Goal: Information Seeking & Learning: Understand process/instructions

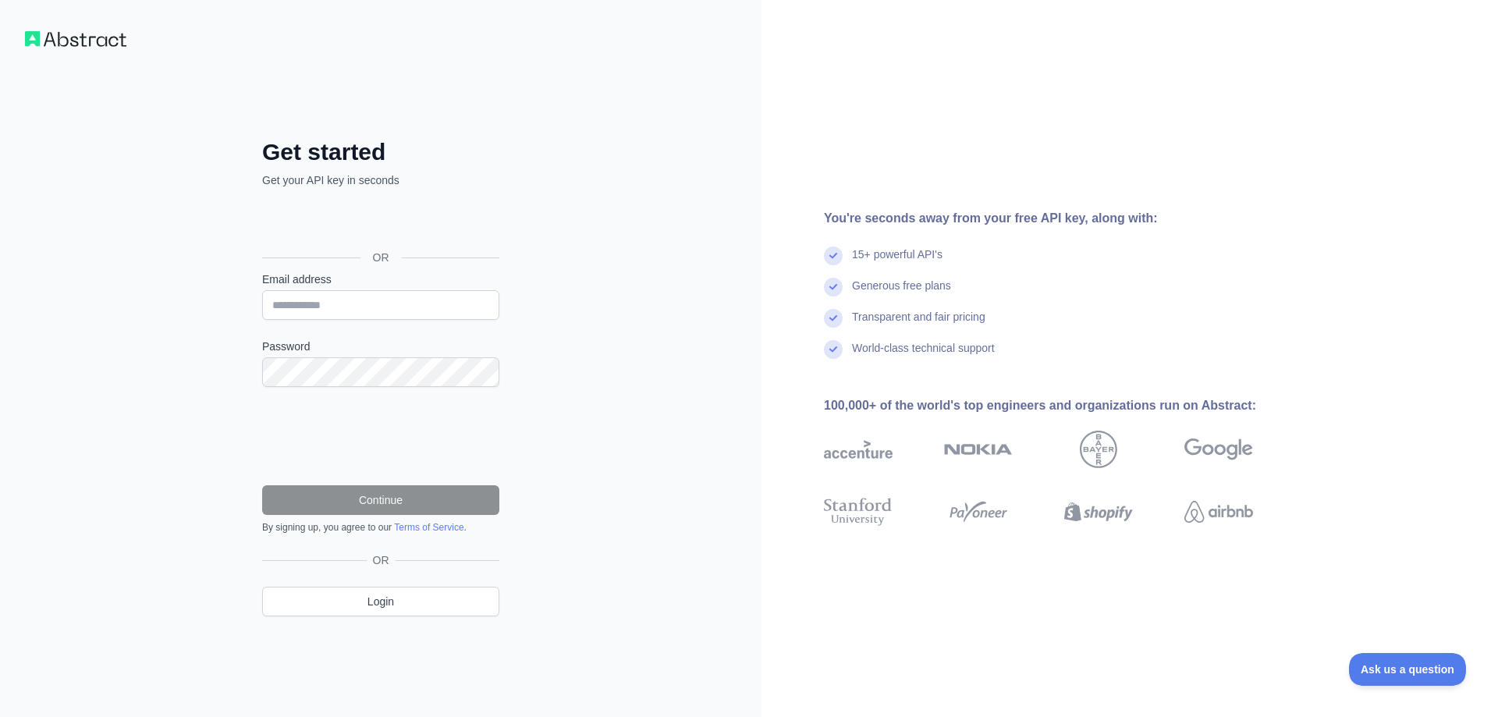
click at [290, 305] on input "Email address" at bounding box center [380, 305] width 237 height 30
click at [283, 307] on input "**********" at bounding box center [380, 305] width 237 height 30
type input "**********"
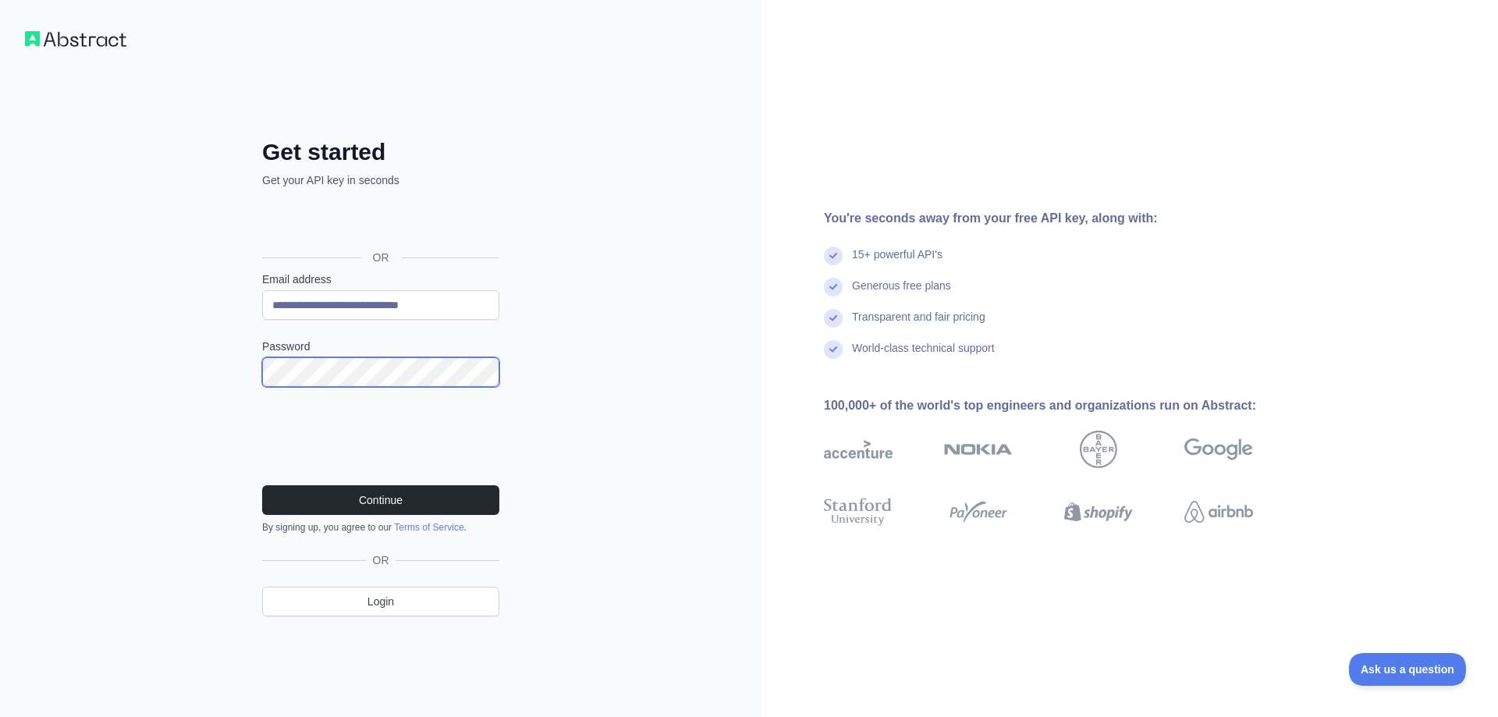
click at [229, 369] on div "**********" at bounding box center [380, 358] width 761 height 717
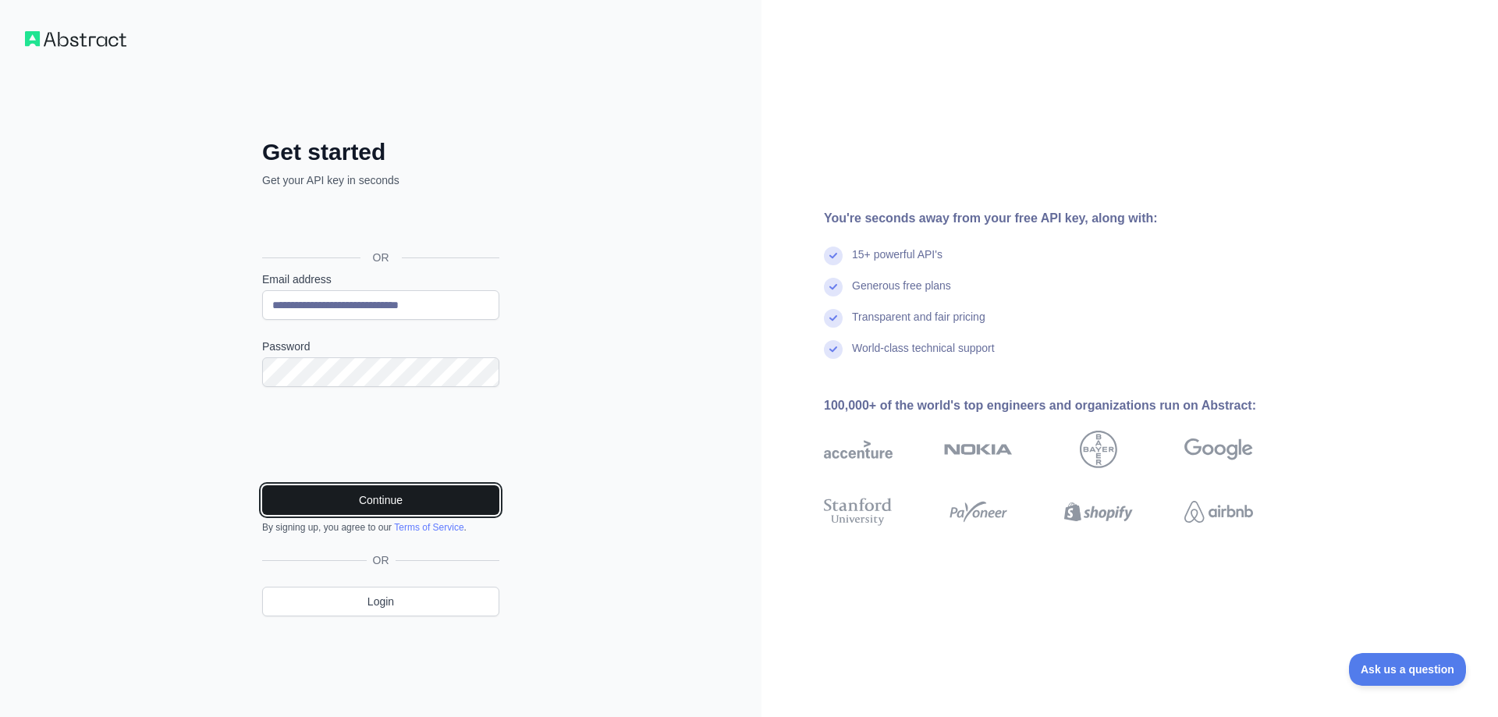
click at [328, 495] on button "Continue" at bounding box center [380, 500] width 237 height 30
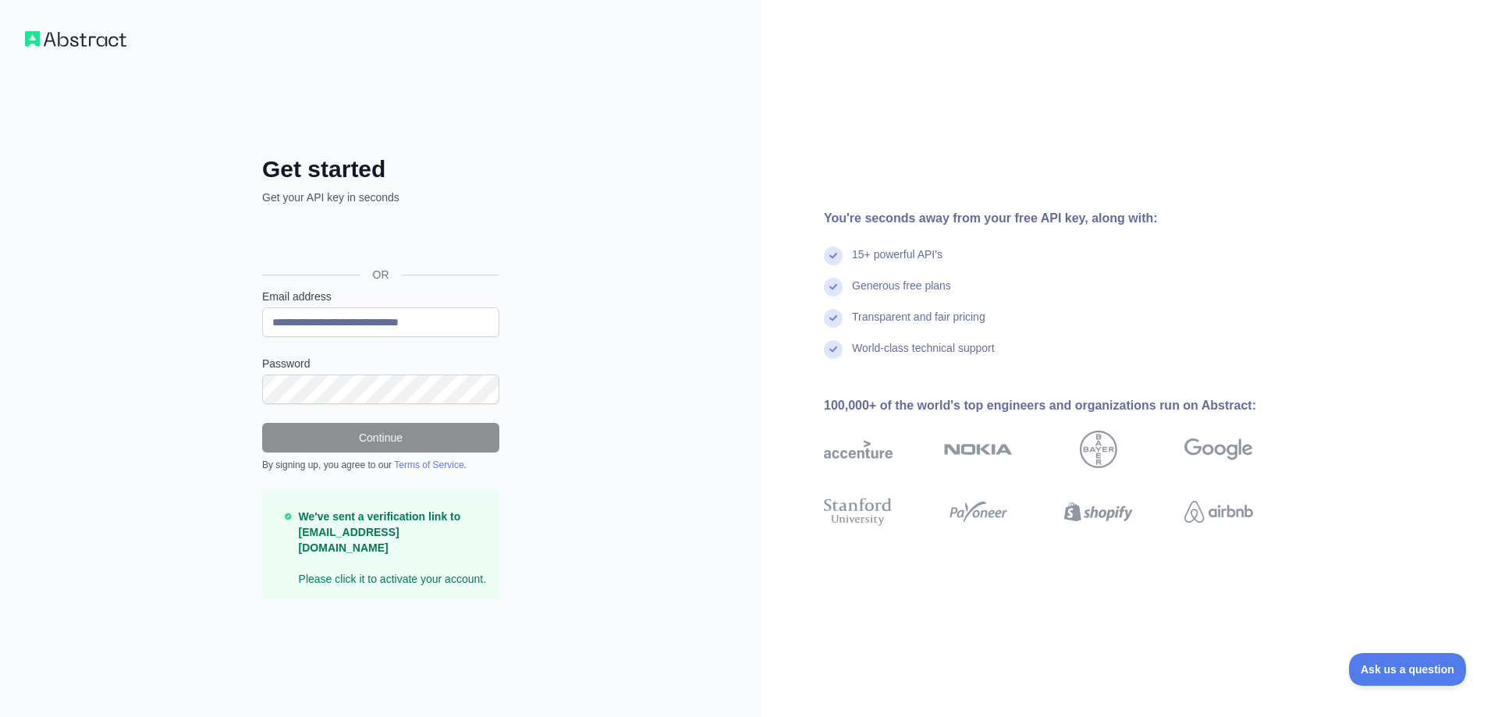
click at [624, 271] on div "**********" at bounding box center [380, 358] width 761 height 717
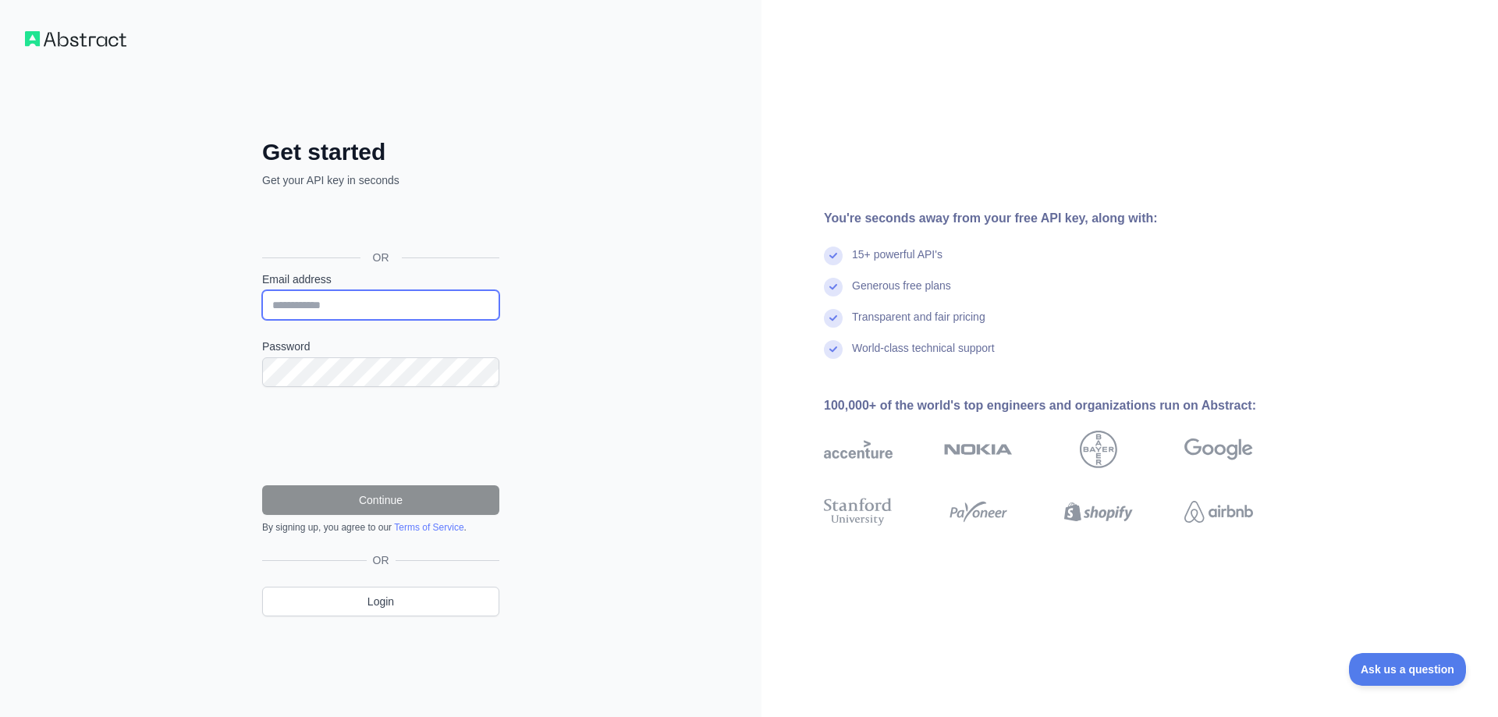
click at [321, 301] on input "Email address" at bounding box center [380, 305] width 237 height 30
click at [229, 324] on div "Get started Get your API key in seconds OR Email address Password Continue By s…" at bounding box center [380, 358] width 761 height 717
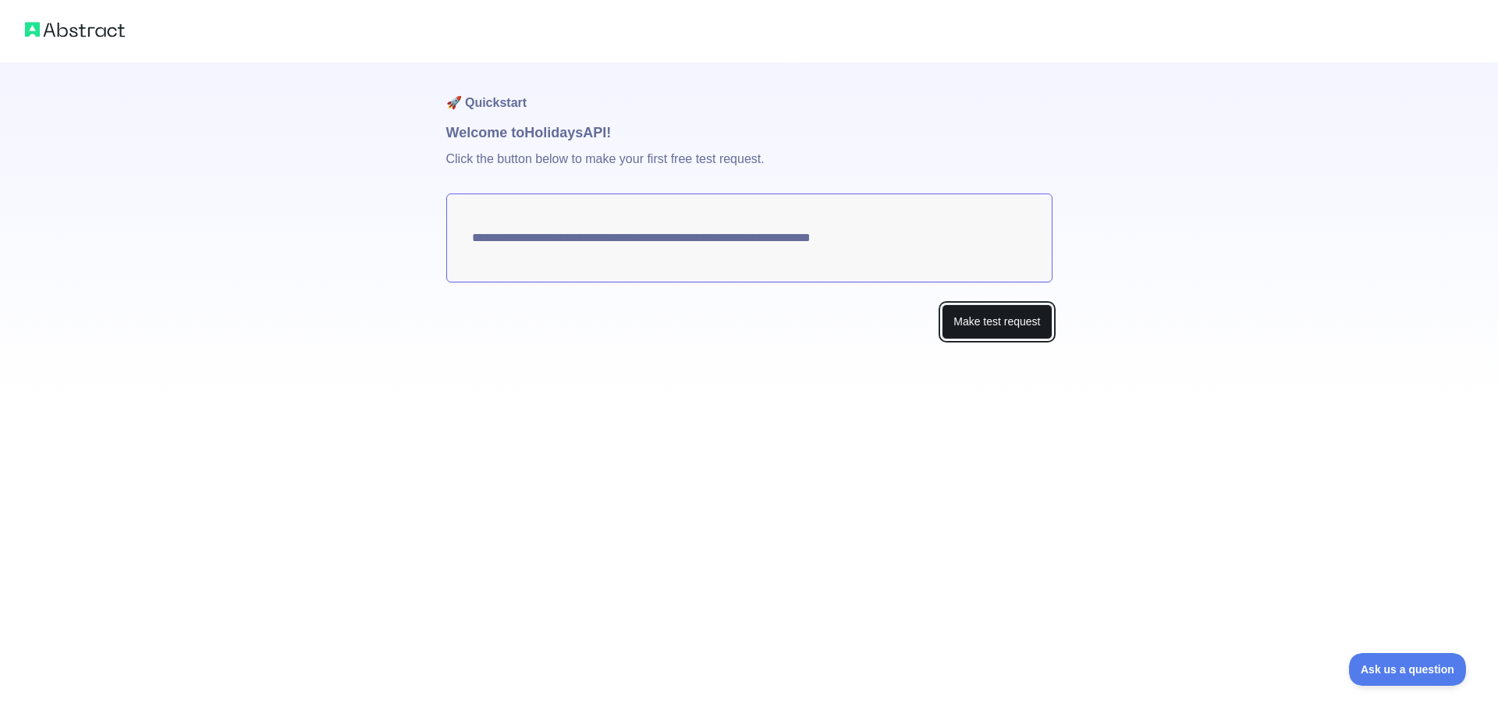
click at [972, 319] on button "Make test request" at bounding box center [997, 321] width 110 height 35
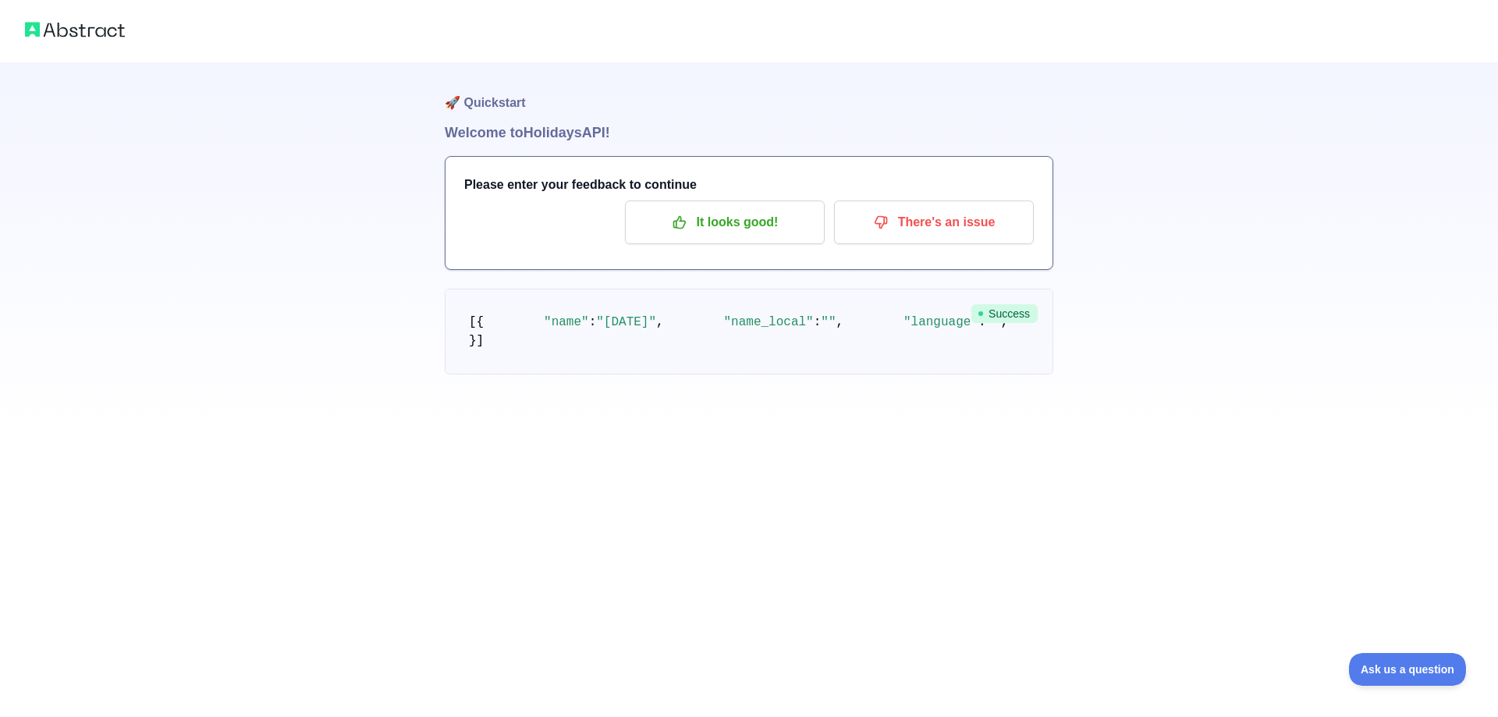
click at [523, 374] on pre "[ { "name" : "Christmas Day" , "name_local" : "" , "language" : "" , "descripti…" at bounding box center [749, 332] width 609 height 86
click at [740, 216] on p "It looks good!" at bounding box center [725, 222] width 176 height 27
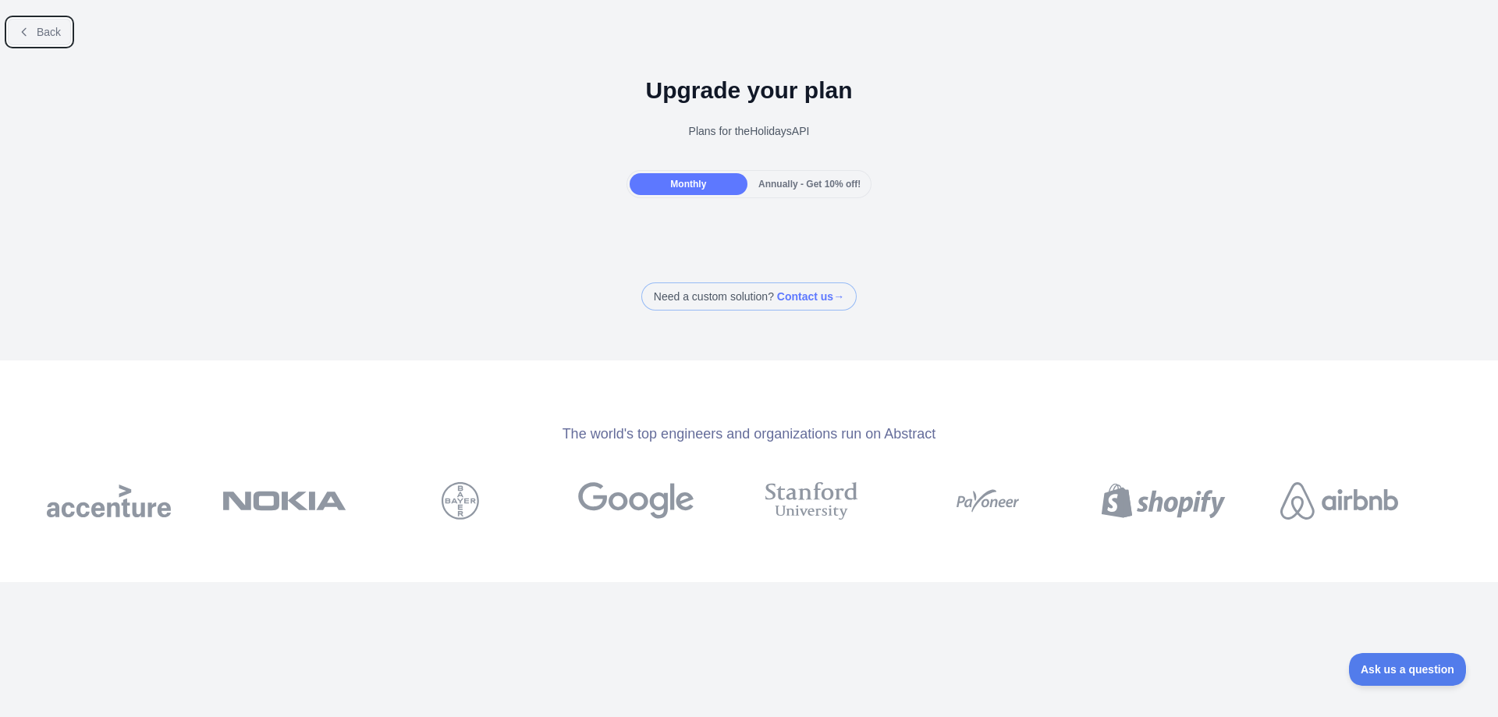
click at [55, 34] on span "Back" at bounding box center [49, 32] width 24 height 12
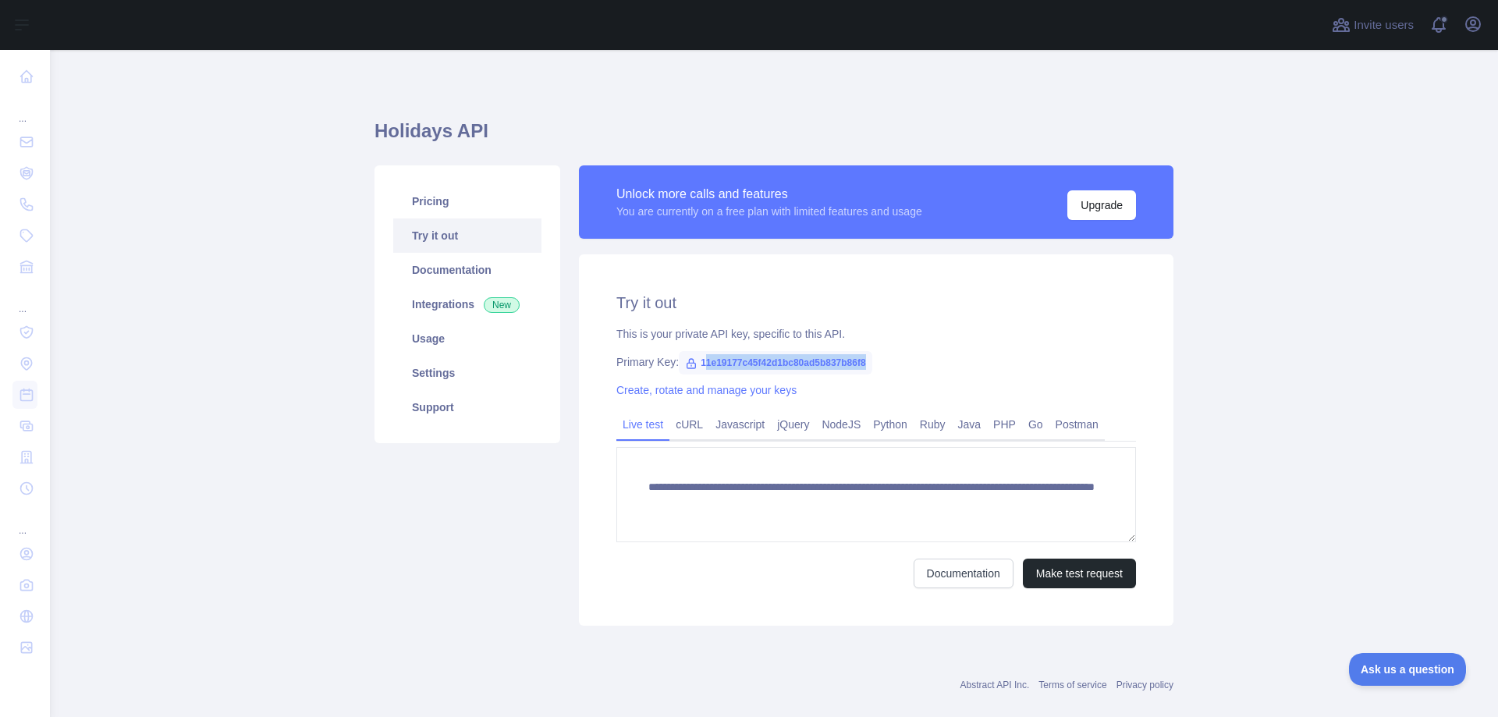
drag, startPoint x: 697, startPoint y: 362, endPoint x: 935, endPoint y: 355, distance: 238.1
click at [935, 355] on div "Primary Key: 11e19177c45f42d1bc80ad5b837b86f8" at bounding box center [876, 362] width 520 height 16
click at [967, 428] on link "Java" at bounding box center [970, 424] width 36 height 25
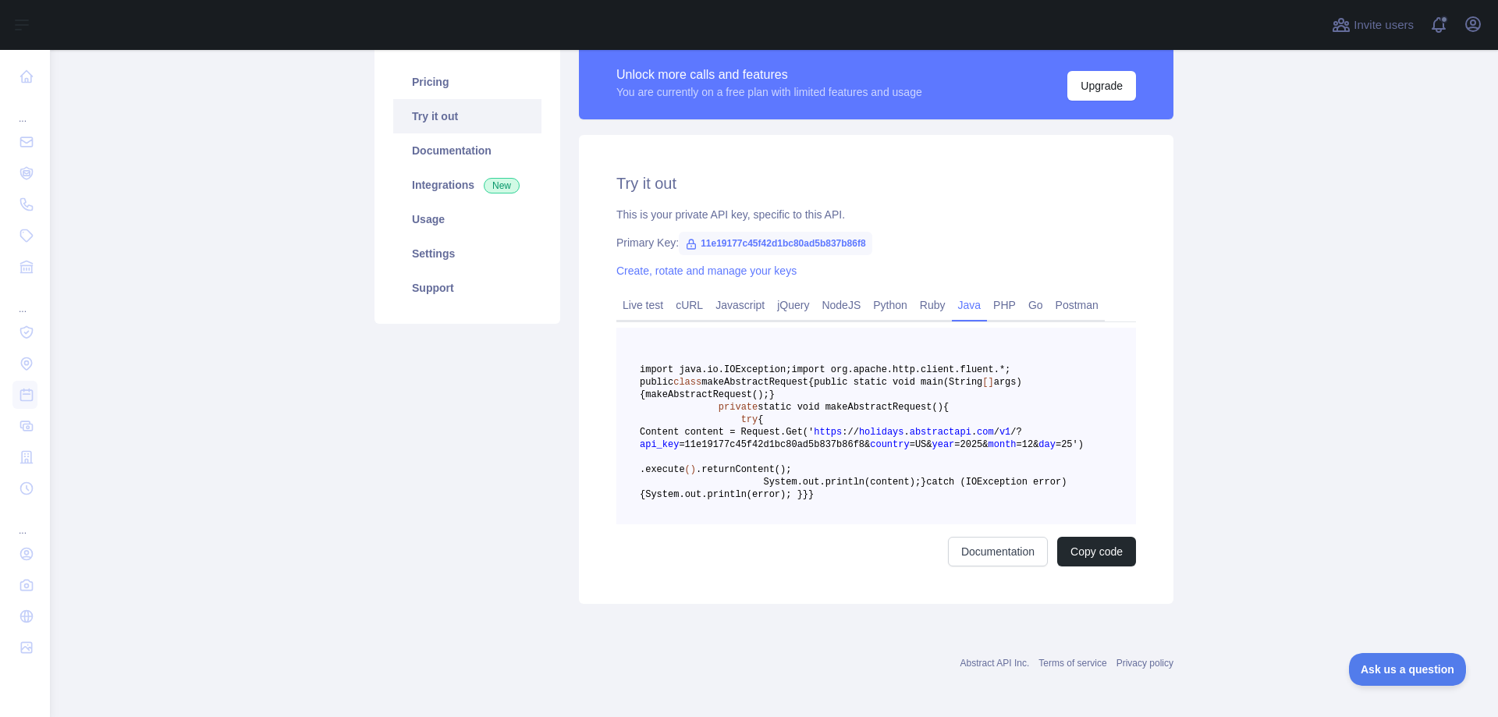
scroll to position [156, 0]
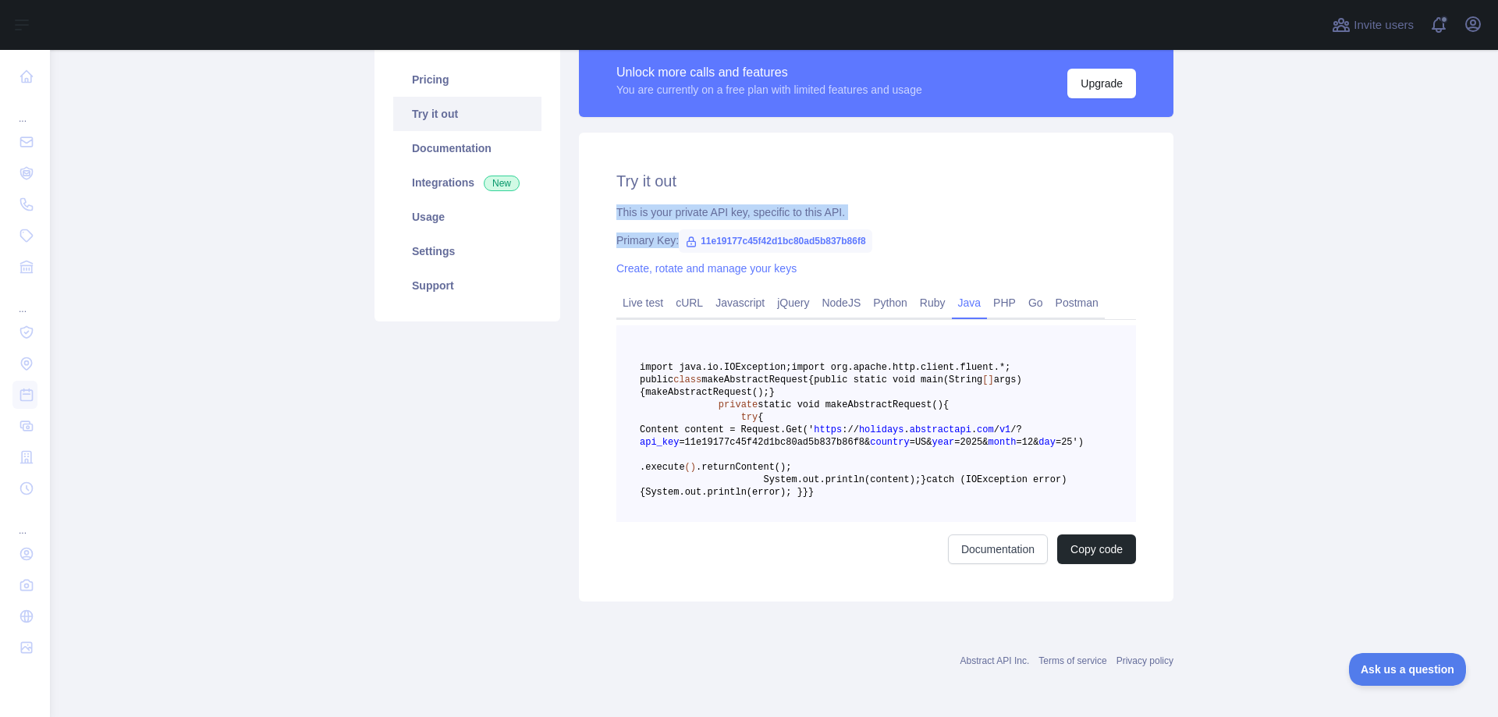
drag, startPoint x: 691, startPoint y: 204, endPoint x: 895, endPoint y: 174, distance: 205.9
click at [895, 175] on div "Try it out This is your private API key, specific to this API. Primary Key: 11e…" at bounding box center [876, 367] width 594 height 469
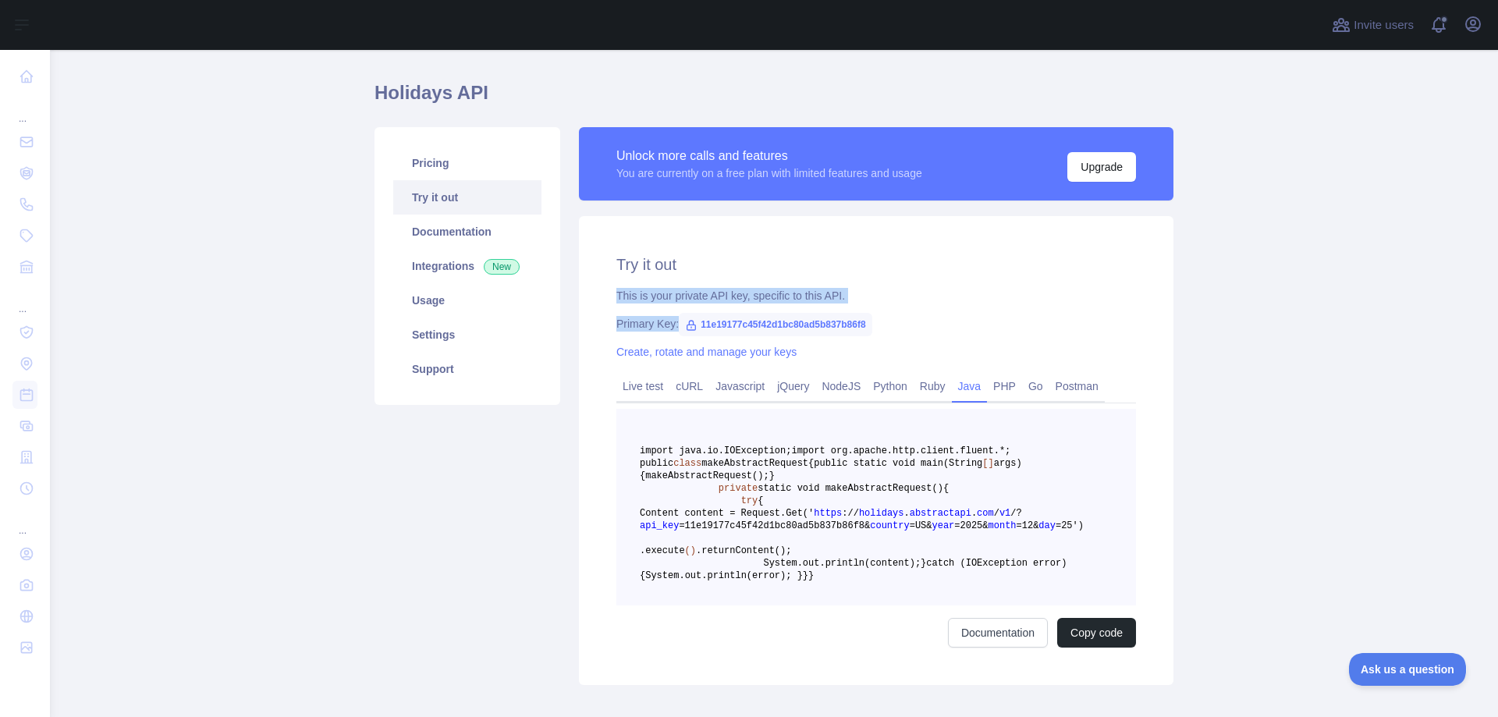
scroll to position [0, 0]
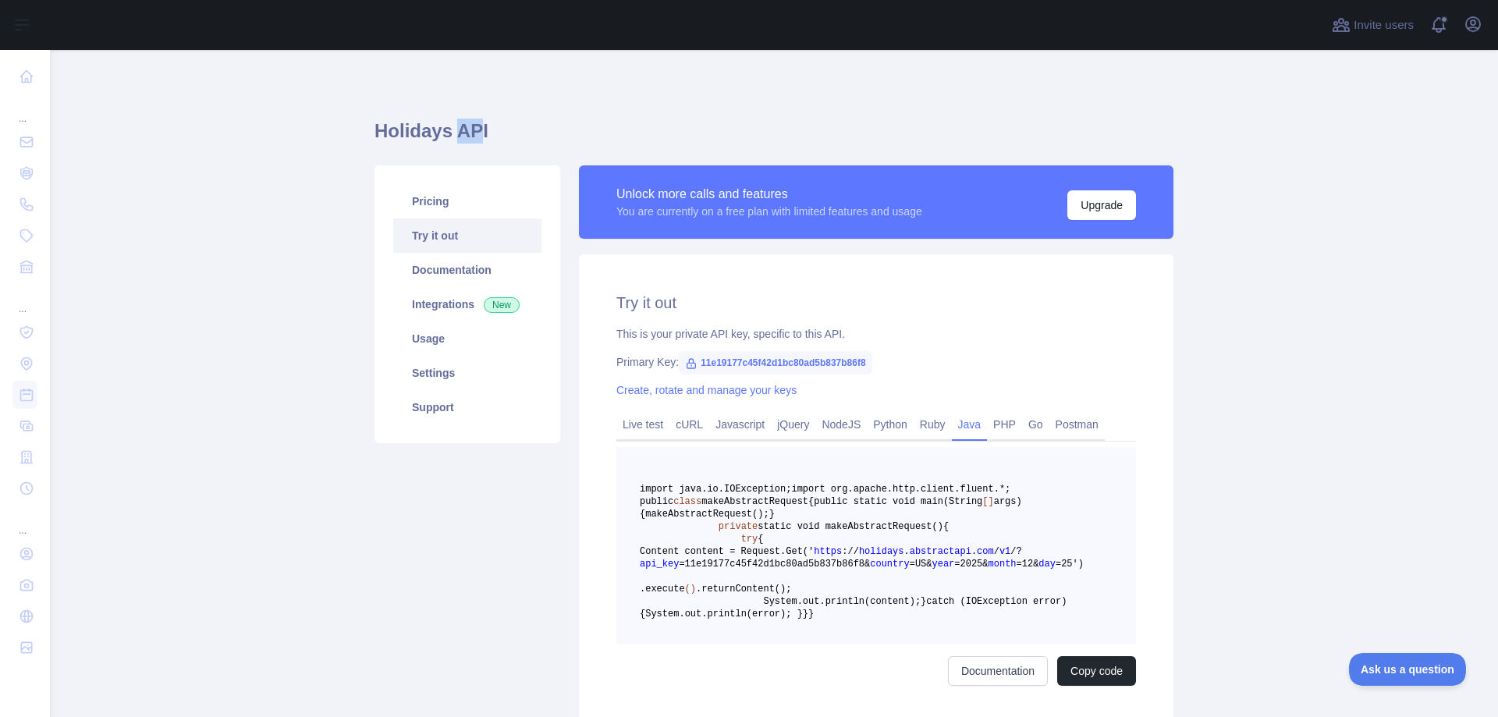
drag, startPoint x: 468, startPoint y: 132, endPoint x: 442, endPoint y: 132, distance: 26.5
click at [442, 132] on h1 "Holidays API" at bounding box center [773, 137] width 799 height 37
drag, startPoint x: 516, startPoint y: 130, endPoint x: 335, endPoint y: 122, distance: 181.1
click at [321, 120] on main "Holidays API Pricing Try it out Documentation Integrations New Usage Settings S…" at bounding box center [774, 383] width 1448 height 667
copy h1 "Holidays API"
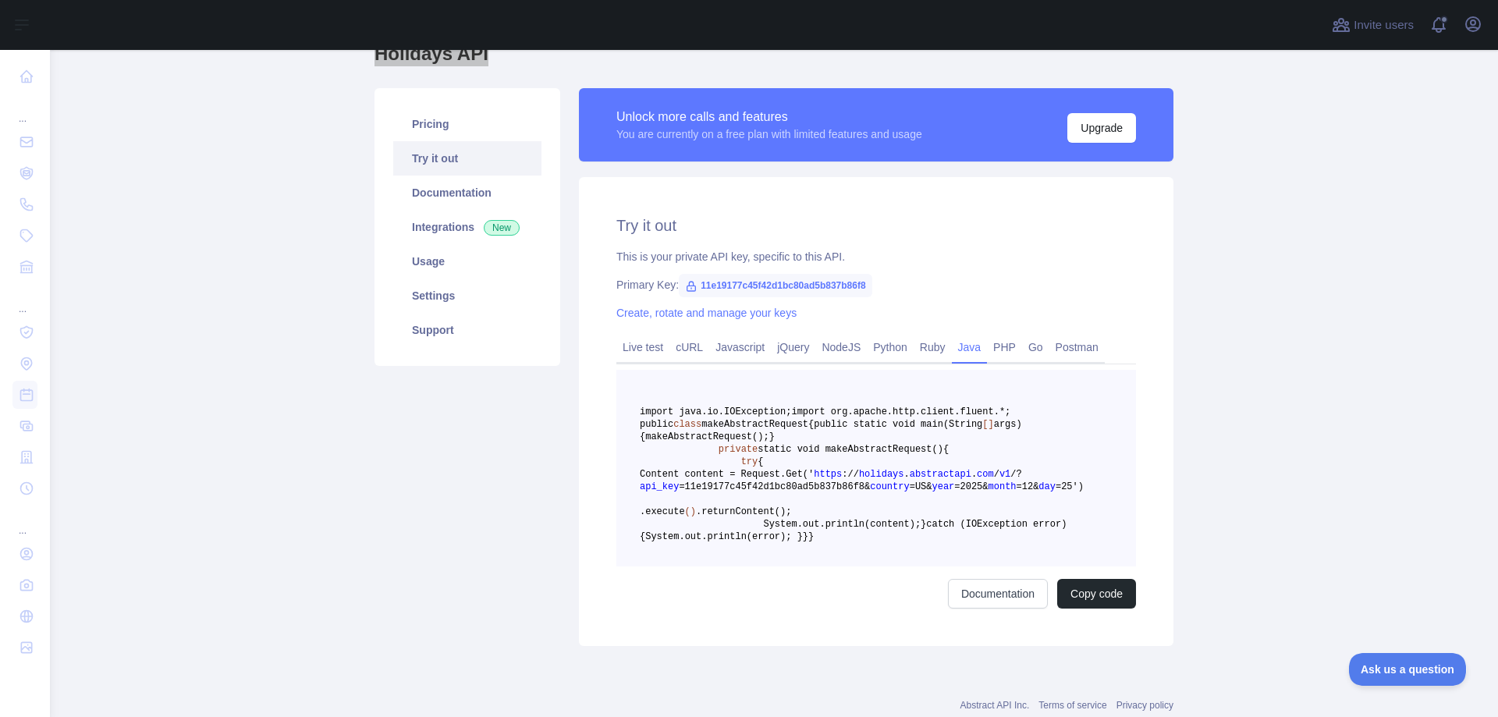
scroll to position [78, 0]
click at [716, 285] on span "11e19177c45f42d1bc80ad5b837b86f8" at bounding box center [775, 284] width 193 height 23
click at [864, 275] on span "11e19177c45f42d1bc80ad5b837b86f8" at bounding box center [775, 284] width 193 height 23
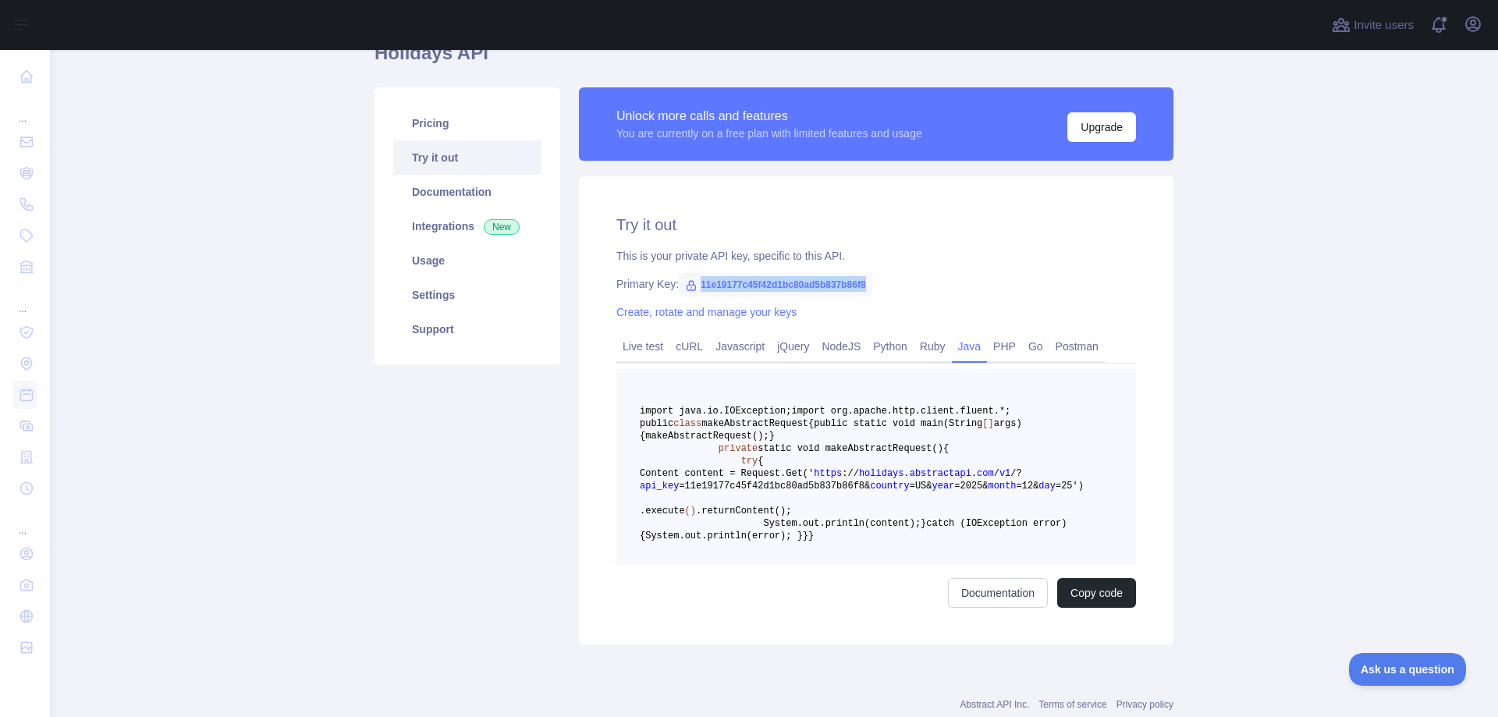
drag, startPoint x: 691, startPoint y: 282, endPoint x: 891, endPoint y: 286, distance: 199.7
click at [891, 286] on div "Primary Key: 11e19177c45f42d1bc80ad5b837b86f8" at bounding box center [876, 284] width 520 height 16
copy span "11e19177c45f42d1bc80ad5b837b86f8"
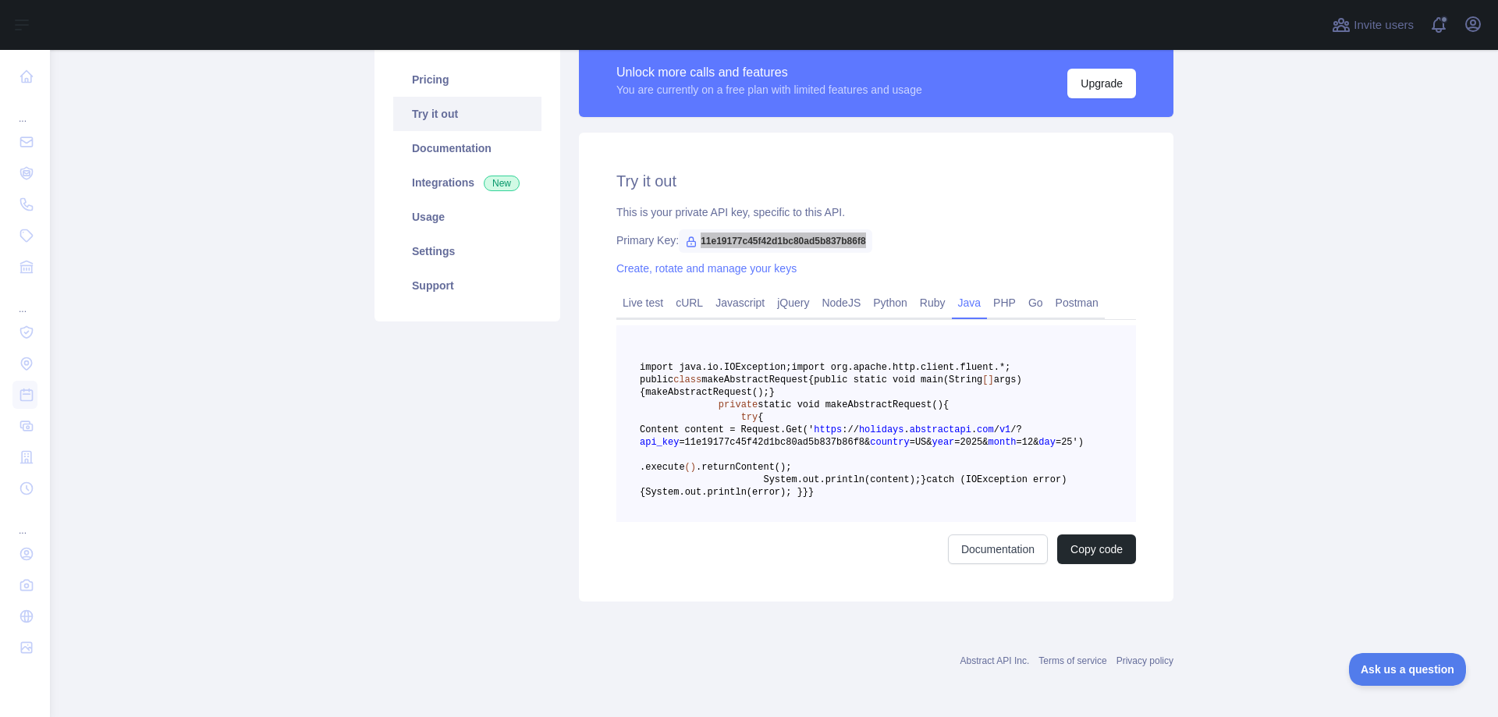
scroll to position [193, 0]
click at [527, 413] on div "Pricing Try it out Documentation Integrations New Usage Settings Support" at bounding box center [467, 323] width 204 height 558
click at [438, 375] on div "Pricing Try it out Documentation Integrations New Usage Settings Support" at bounding box center [467, 323] width 204 height 558
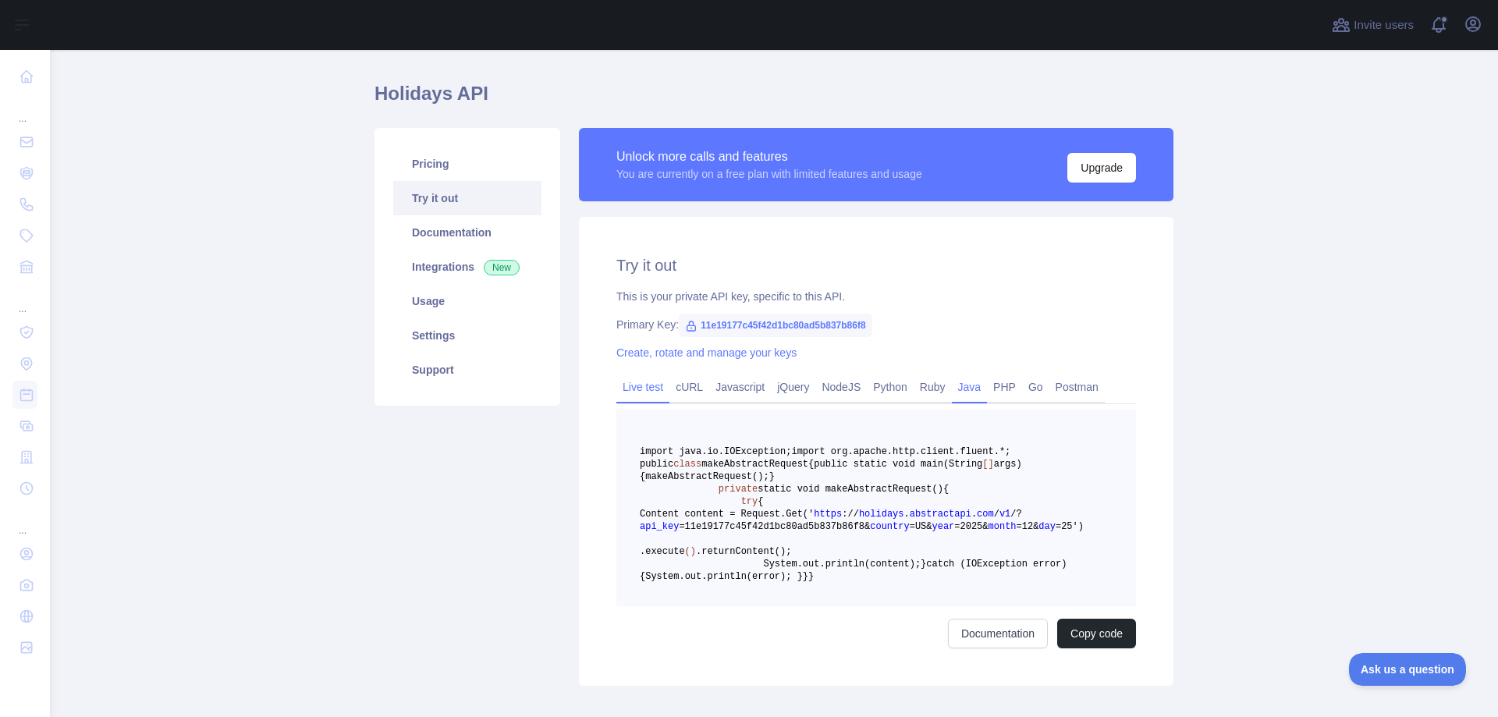
scroll to position [115, 0]
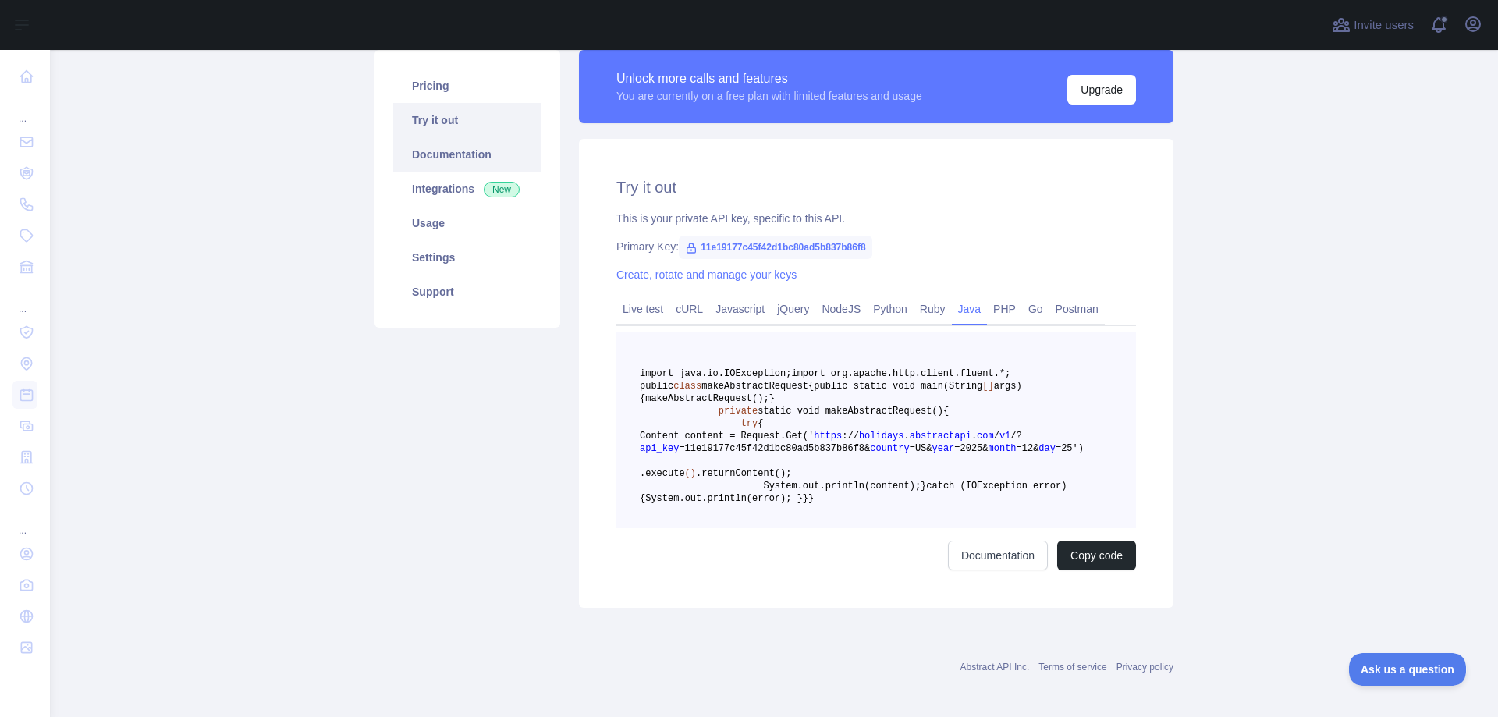
click at [424, 158] on link "Documentation" at bounding box center [467, 154] width 148 height 34
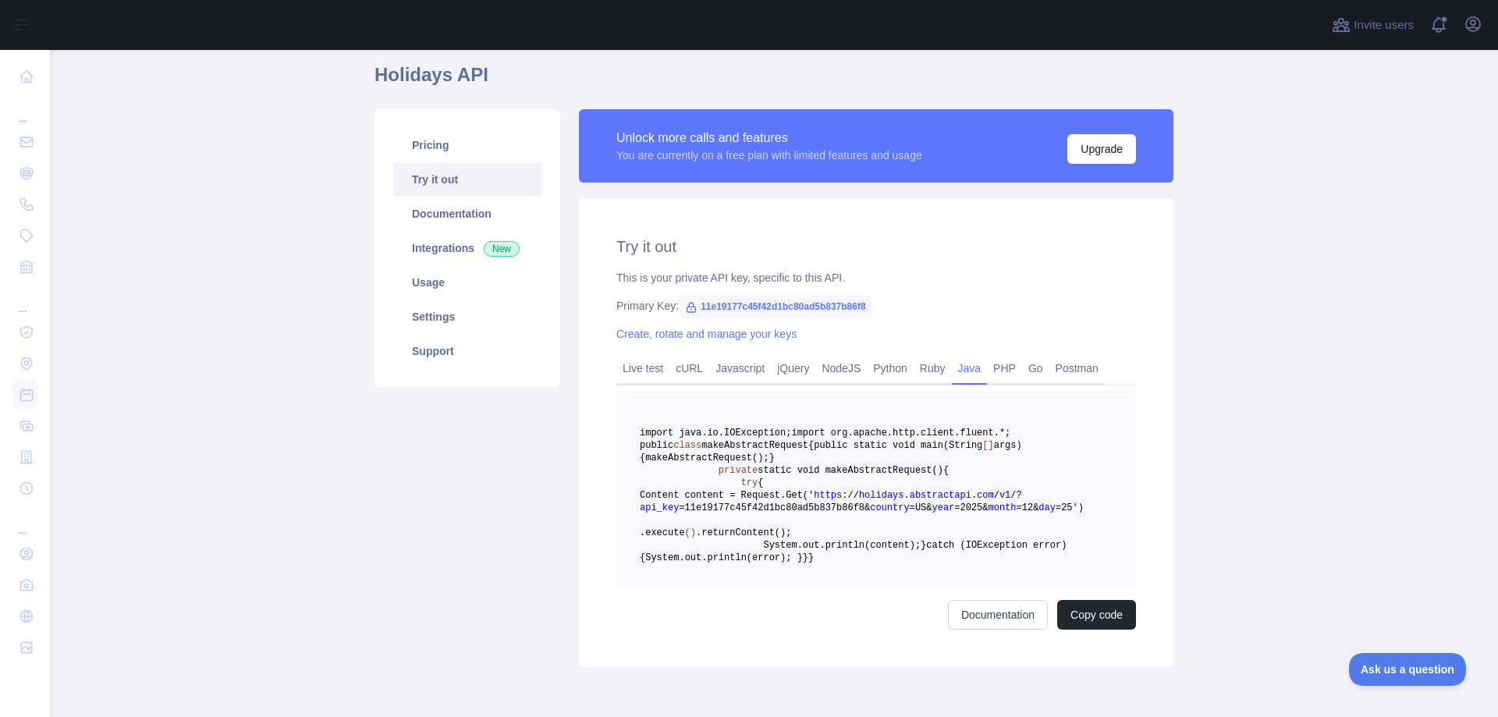
scroll to position [0, 0]
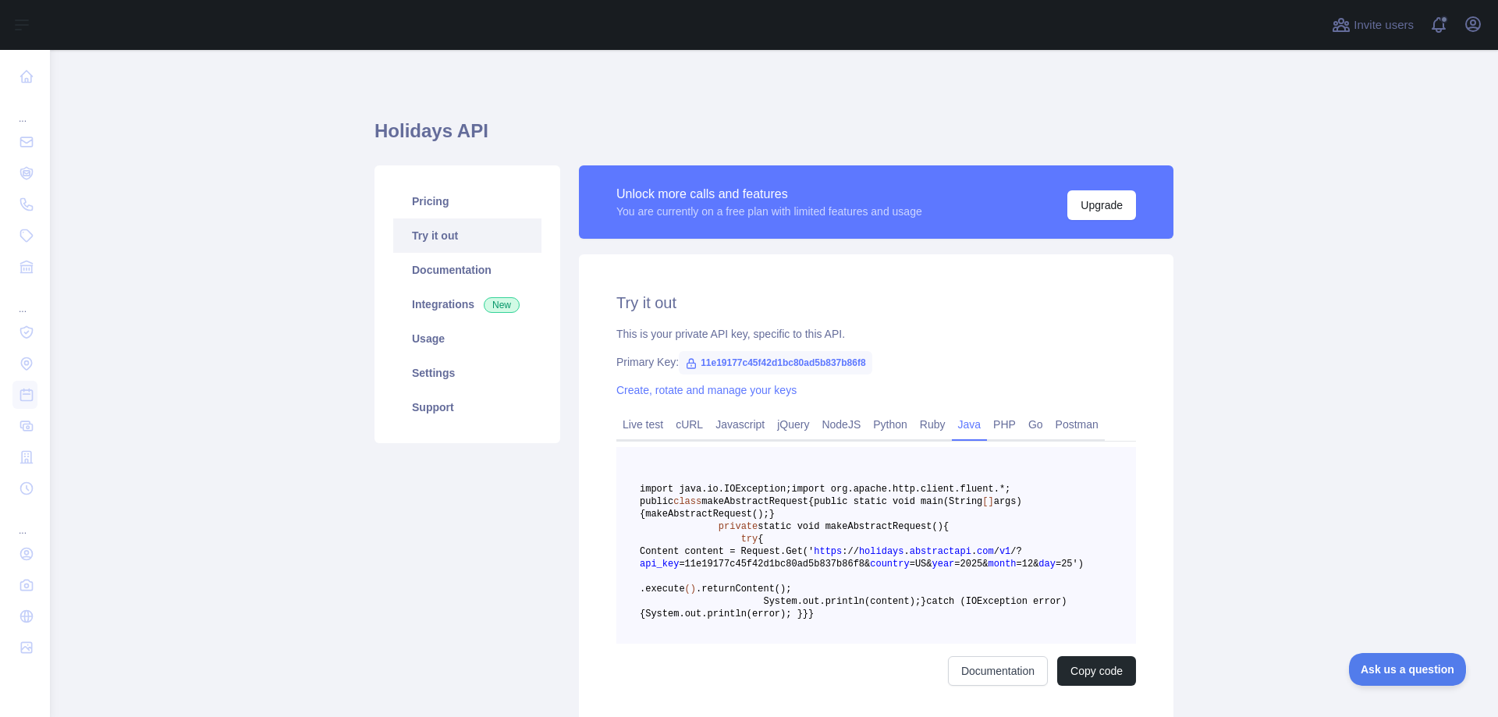
click at [763, 367] on span "11e19177c45f42d1bc80ad5b837b86f8" at bounding box center [775, 362] width 193 height 23
click at [763, 360] on span "11e19177c45f42d1bc80ad5b837b86f8" at bounding box center [775, 362] width 193 height 23
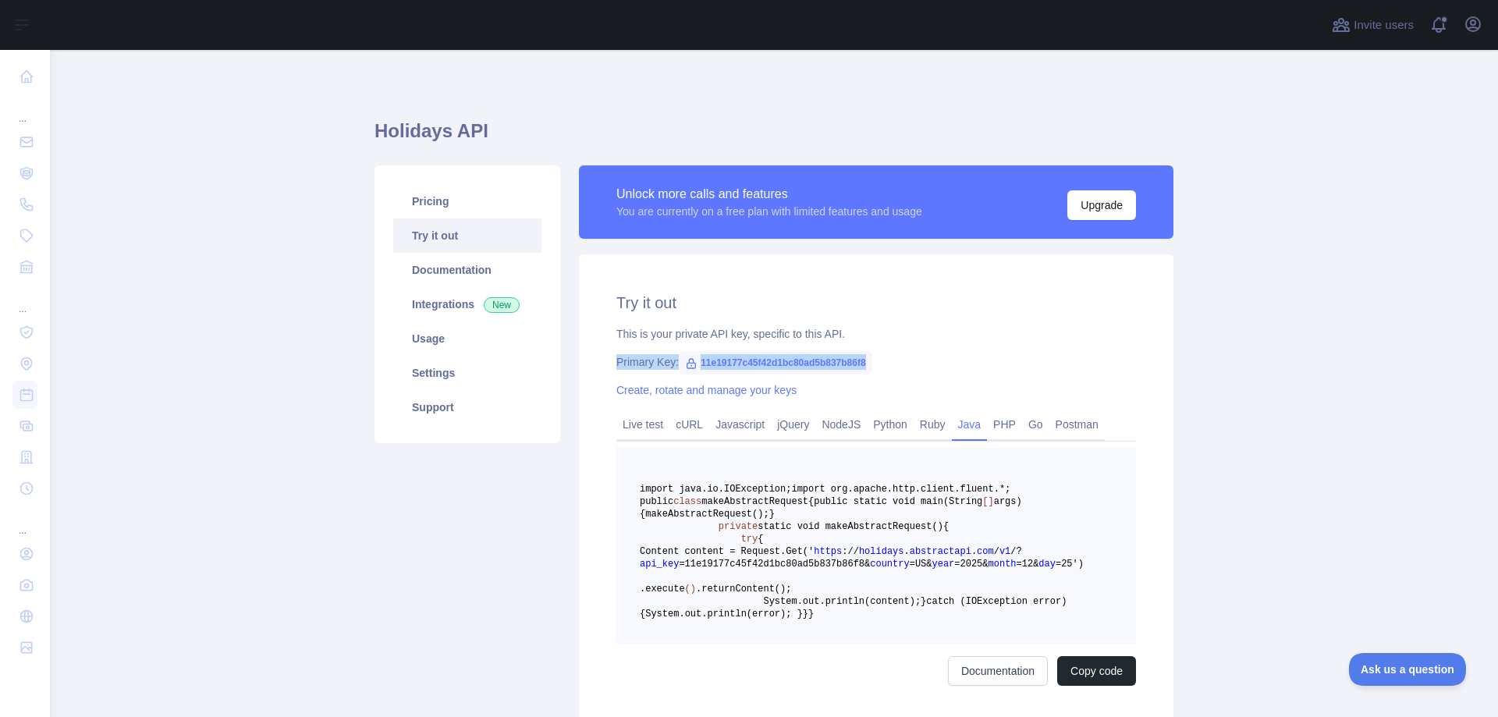
click at [763, 360] on span "11e19177c45f42d1bc80ad5b837b86f8" at bounding box center [775, 362] width 193 height 23
drag, startPoint x: 444, startPoint y: 269, endPoint x: 428, endPoint y: 300, distance: 34.2
drag, startPoint x: 428, startPoint y: 300, endPoint x: 431, endPoint y: 254, distance: 46.1
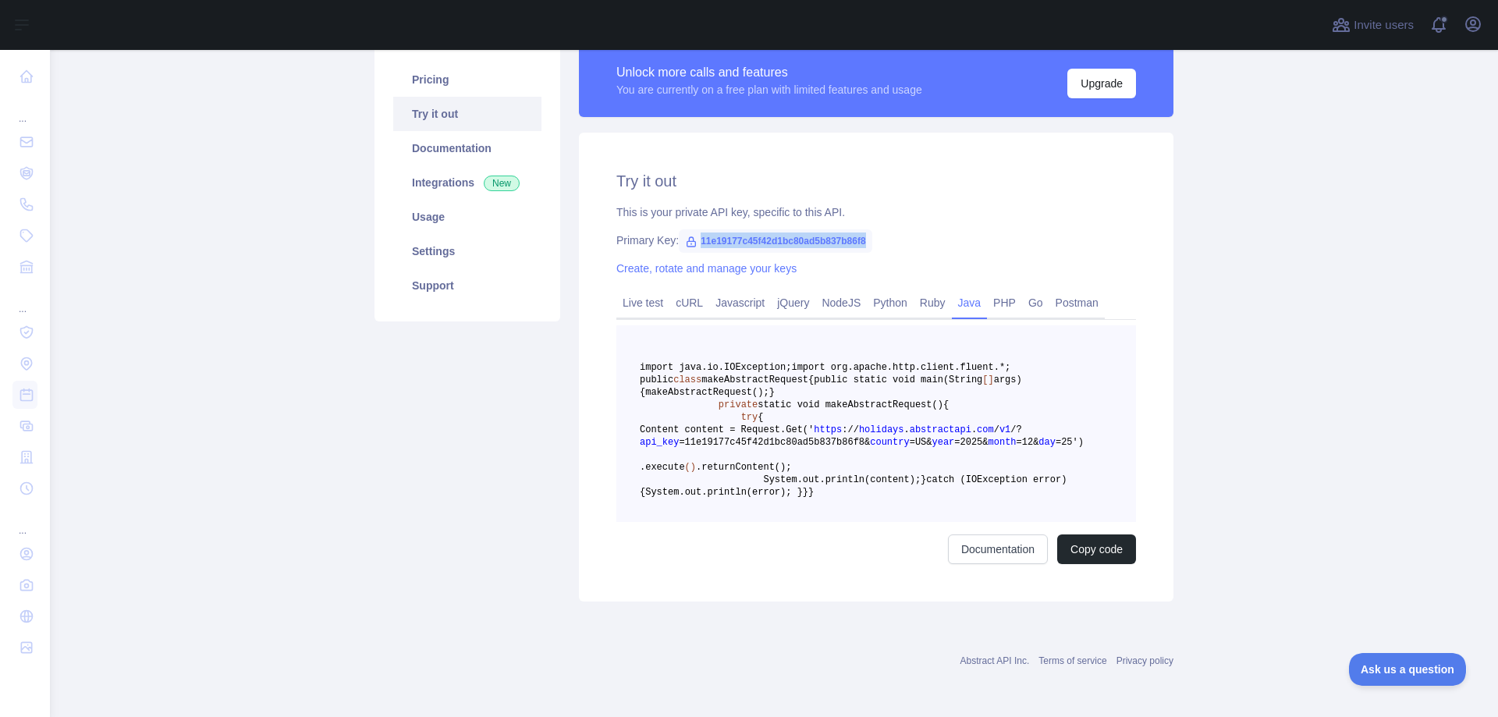
scroll to position [271, 0]
click at [1088, 547] on button "Copy code" at bounding box center [1096, 549] width 79 height 30
click at [796, 356] on pre "import java.io.IOException; import org.apache.http.client.fluent.*; public clas…" at bounding box center [876, 423] width 520 height 197
